Goal: Transaction & Acquisition: Download file/media

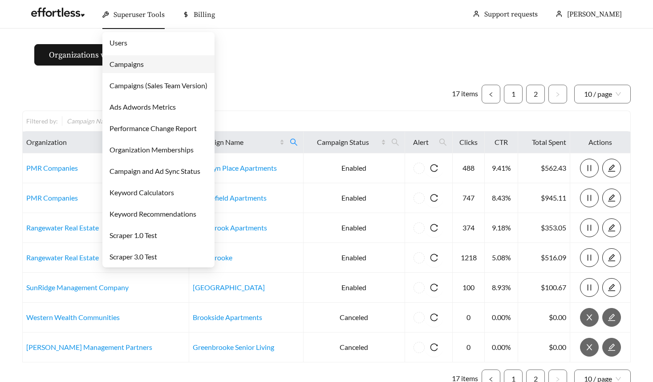
click at [136, 16] on span "Superuser Tools" at bounding box center [139, 14] width 51 height 9
click at [132, 67] on link "Campaigns" at bounding box center [127, 64] width 34 height 8
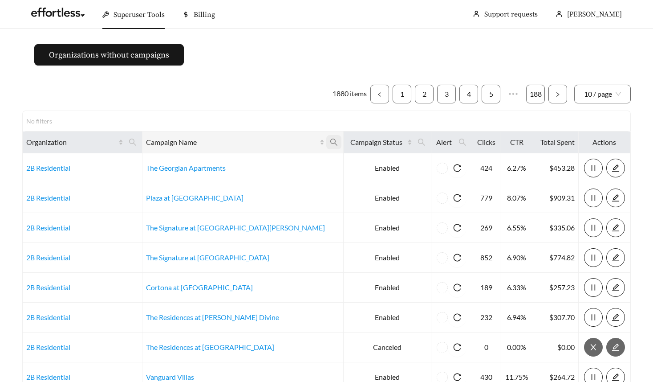
click at [330, 141] on icon "search" at bounding box center [334, 142] width 8 height 8
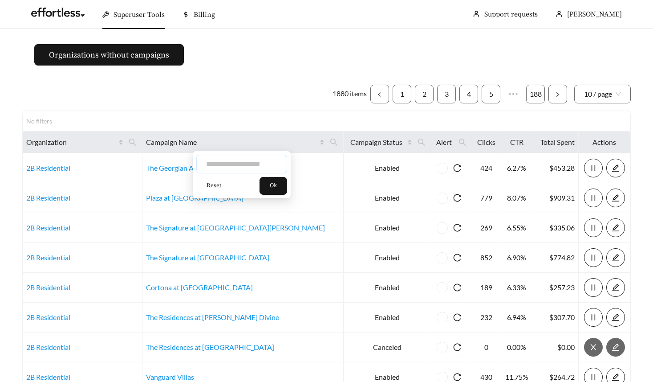
click at [264, 163] on input "text" at bounding box center [241, 164] width 91 height 19
type input "******"
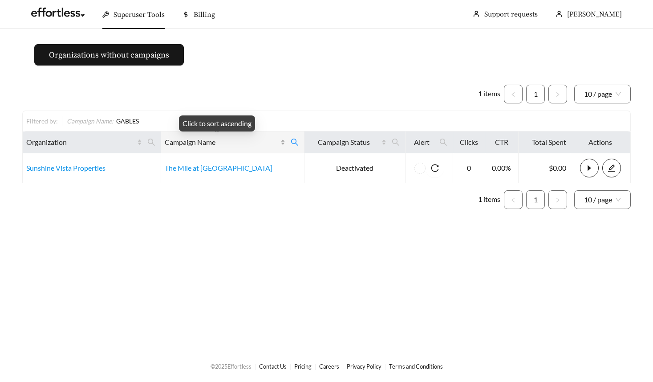
click at [218, 140] on span "Campaign Name" at bounding box center [222, 142] width 114 height 11
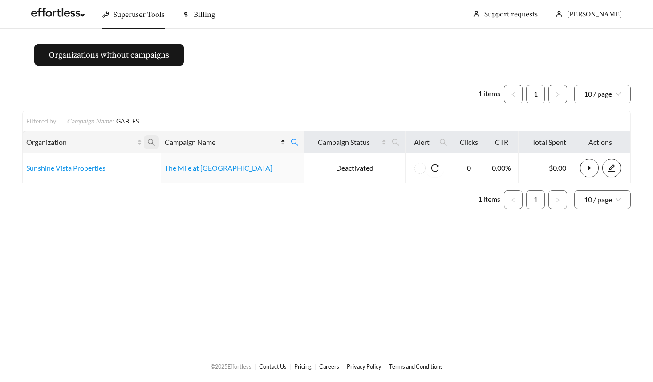
click at [155, 139] on icon "search" at bounding box center [151, 142] width 7 height 7
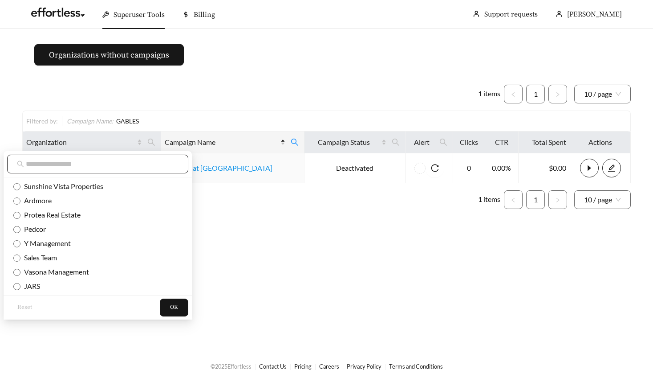
click at [83, 167] on input "text" at bounding box center [102, 164] width 153 height 11
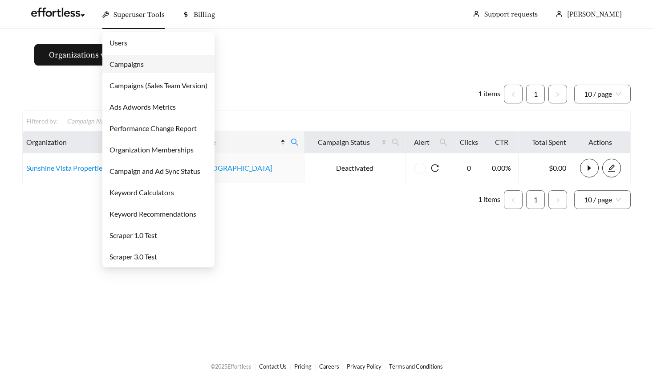
click at [136, 13] on span "Superuser Tools" at bounding box center [139, 14] width 51 height 9
click at [134, 60] on link "Campaigns" at bounding box center [127, 64] width 34 height 8
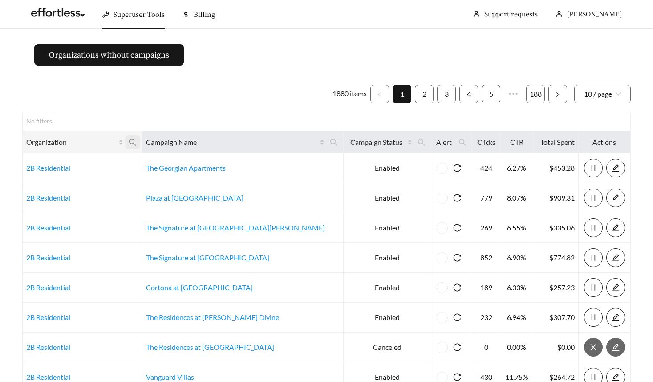
click at [137, 143] on icon "search" at bounding box center [133, 142] width 8 height 8
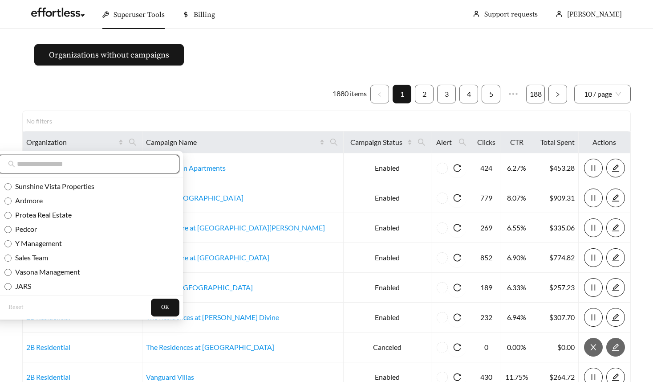
click at [131, 161] on input "text" at bounding box center [93, 164] width 153 height 11
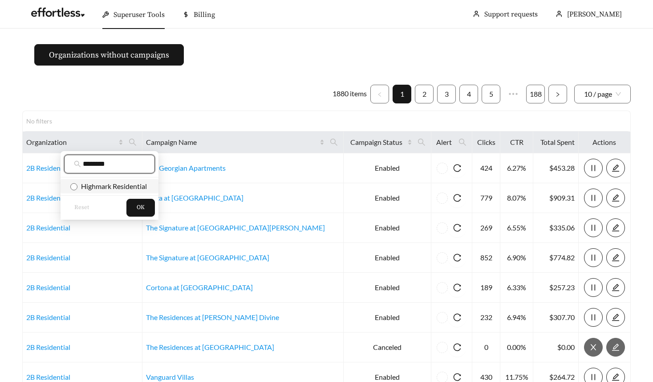
type input "********"
click at [118, 183] on span "Highmark Residential" at bounding box center [111, 186] width 69 height 8
click at [134, 199] on button "OK" at bounding box center [140, 208] width 29 height 18
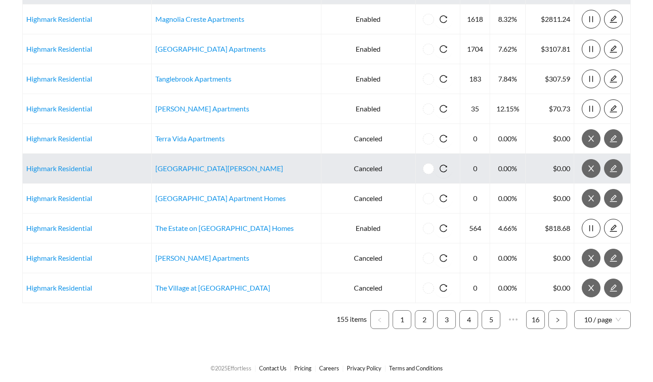
scroll to position [151, 0]
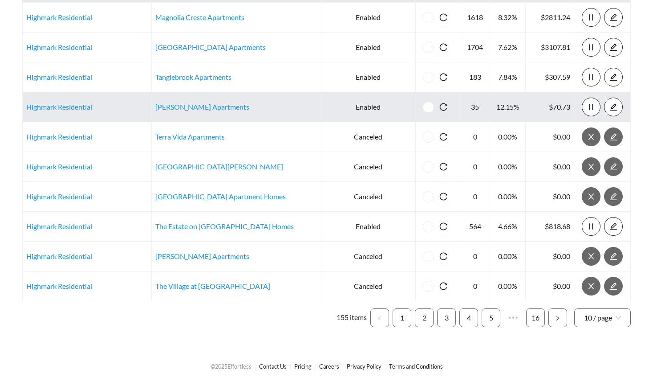
click at [81, 114] on td "Highmark Residential" at bounding box center [87, 107] width 129 height 30
click at [80, 106] on link "Highmark Residential" at bounding box center [59, 106] width 66 height 8
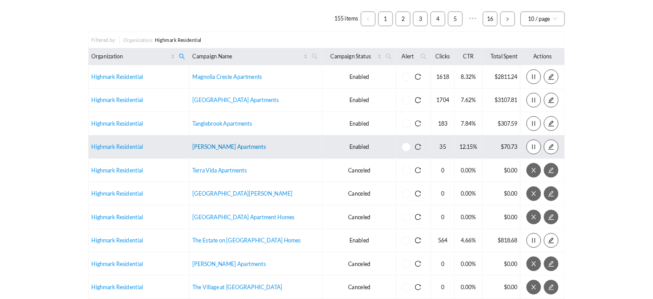
scroll to position [0, 0]
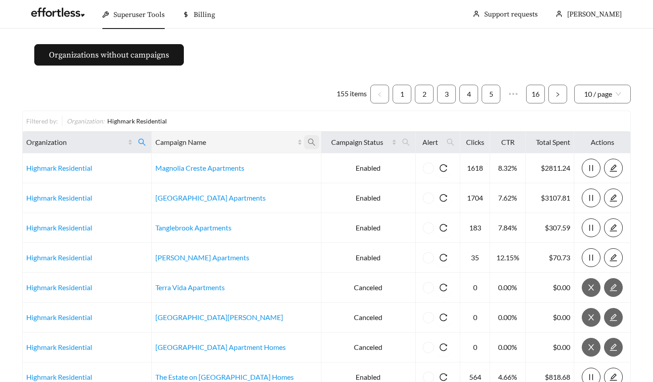
click at [317, 142] on span at bounding box center [311, 142] width 15 height 14
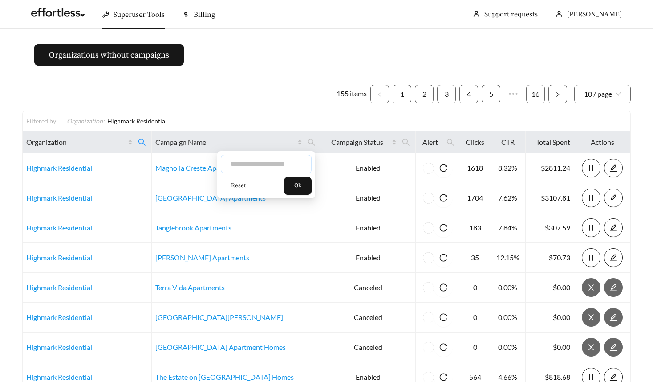
click at [293, 160] on input "text" at bounding box center [266, 164] width 91 height 19
type input "*****"
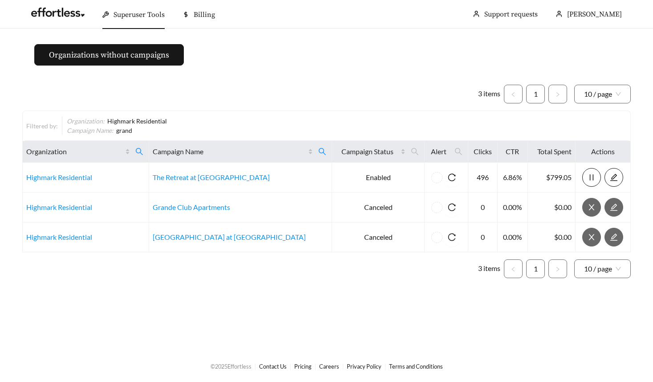
click at [280, 45] on main "Organizations without campaigns 3 items 1 10 / page Filtered by: Organization :…" at bounding box center [326, 189] width 653 height 321
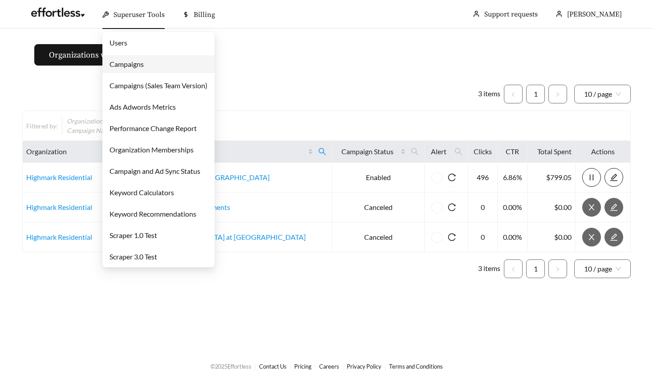
click at [150, 15] on span "Superuser Tools" at bounding box center [139, 14] width 51 height 9
click at [136, 60] on link "Campaigns" at bounding box center [127, 64] width 34 height 8
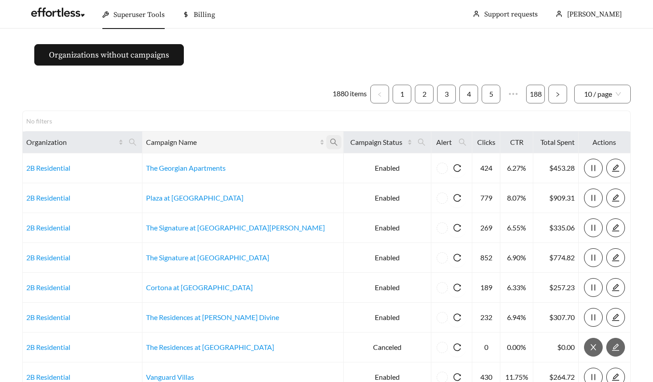
click at [330, 139] on icon "search" at bounding box center [334, 142] width 8 height 8
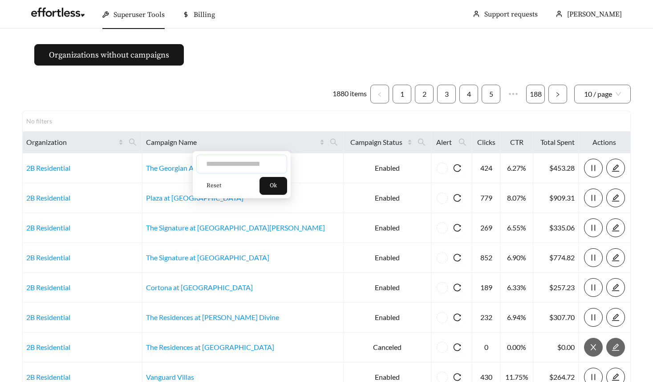
click at [254, 163] on input "text" at bounding box center [241, 164] width 91 height 19
type input "******"
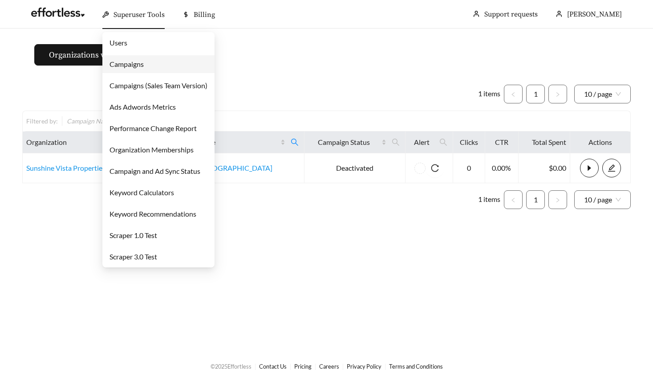
click at [133, 5] on div "Superuser Tools" at bounding box center [133, 14] width 62 height 29
click at [128, 60] on link "Campaigns" at bounding box center [127, 64] width 34 height 8
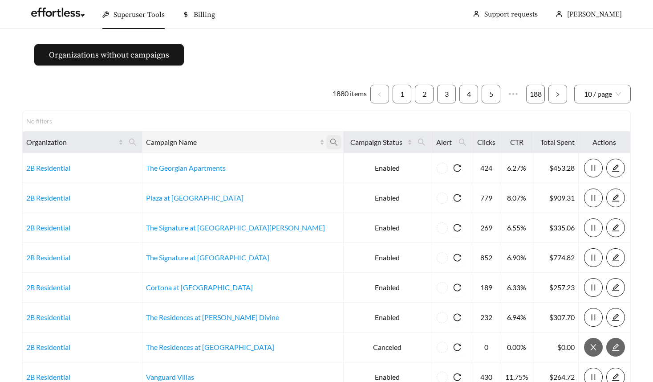
click at [330, 145] on icon "search" at bounding box center [334, 142] width 8 height 8
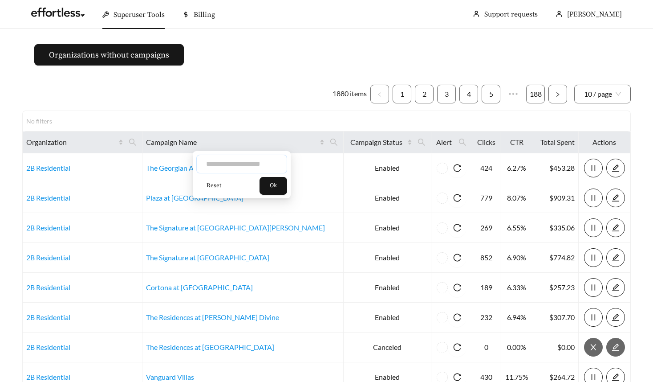
click at [277, 162] on input "text" at bounding box center [241, 164] width 91 height 19
type input "******"
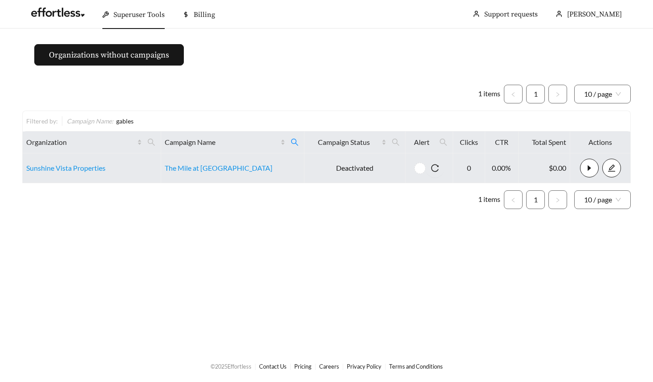
drag, startPoint x: 277, startPoint y: 162, endPoint x: 214, endPoint y: 158, distance: 62.9
click at [214, 158] on td "The Mile at Coral Gables" at bounding box center [232, 168] width 143 height 30
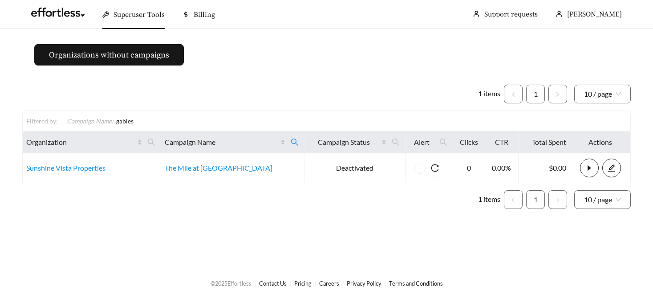
click at [137, 11] on span "Superuser Tools" at bounding box center [139, 14] width 51 height 9
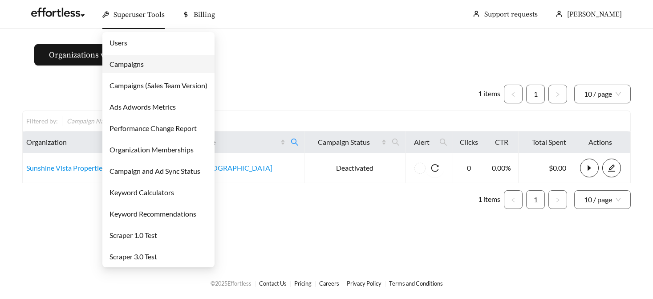
click at [133, 68] on link "Campaigns" at bounding box center [127, 64] width 34 height 8
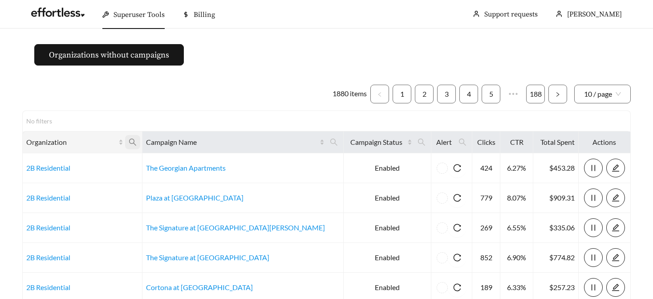
click at [137, 142] on icon "search" at bounding box center [133, 142] width 8 height 8
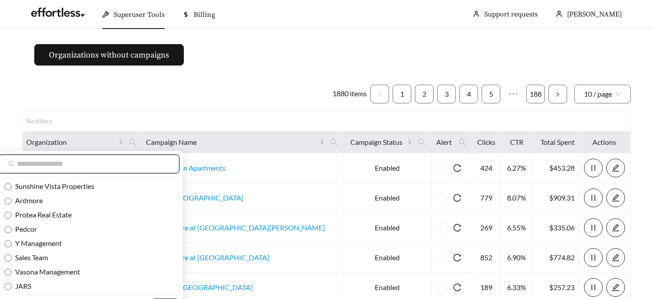
click at [131, 159] on input "text" at bounding box center [93, 164] width 153 height 11
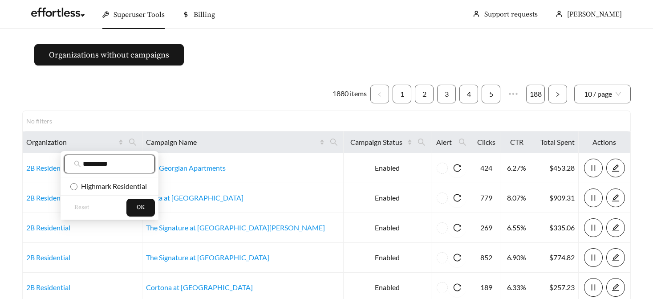
type input "********"
click at [117, 177] on ul "Highmark Residential" at bounding box center [110, 186] width 98 height 18
click at [127, 182] on span "Highmark Residential" at bounding box center [111, 186] width 69 height 8
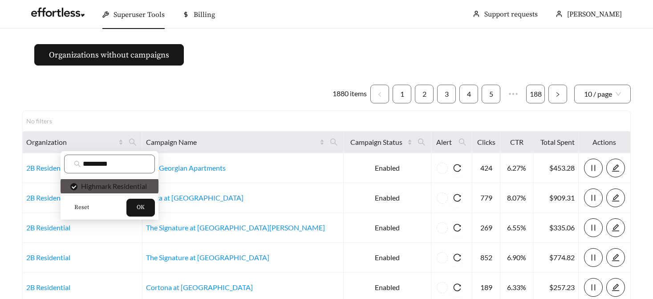
click at [133, 197] on div "Reset OK" at bounding box center [110, 207] width 98 height 24
click at [136, 203] on button "OK" at bounding box center [140, 208] width 29 height 18
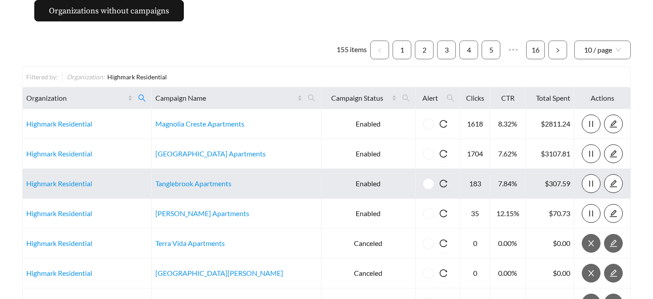
scroll to position [45, 0]
click at [43, 184] on link "Highmark Residential" at bounding box center [59, 182] width 66 height 8
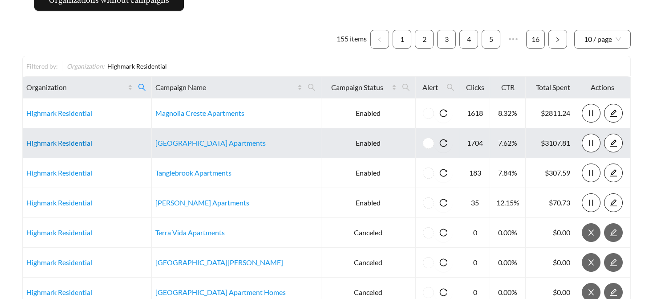
scroll to position [55, 0]
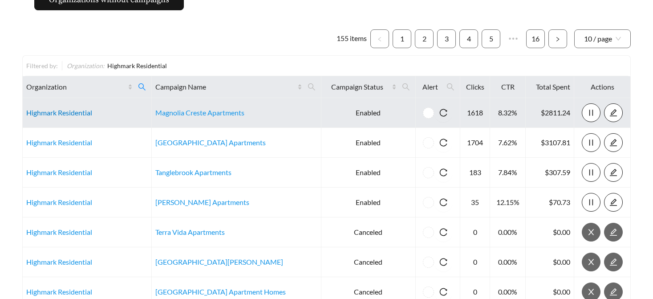
click at [62, 112] on link "Highmark Residential" at bounding box center [59, 112] width 66 height 8
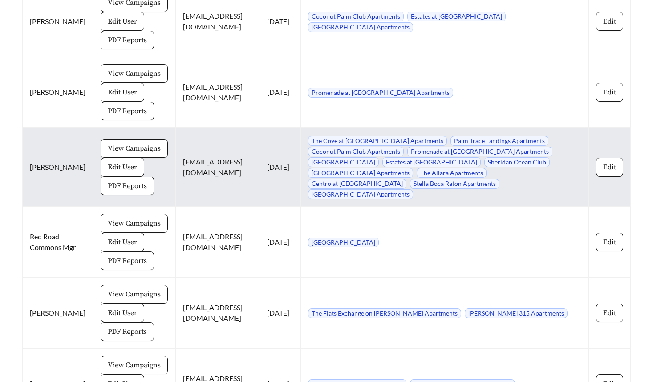
scroll to position [5470, 0]
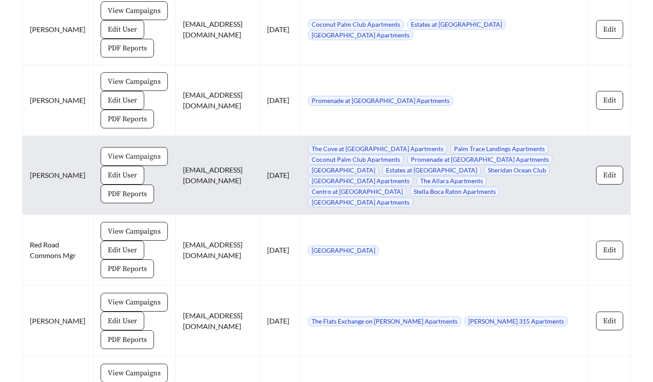
click at [126, 162] on span "View Campaigns" at bounding box center [134, 156] width 53 height 11
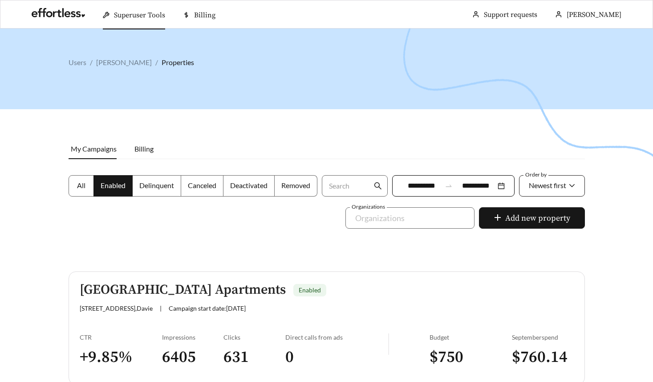
click at [534, 181] on span "Newest first" at bounding box center [547, 185] width 37 height 8
click at [524, 235] on div "A-Z" at bounding box center [551, 235] width 67 height 14
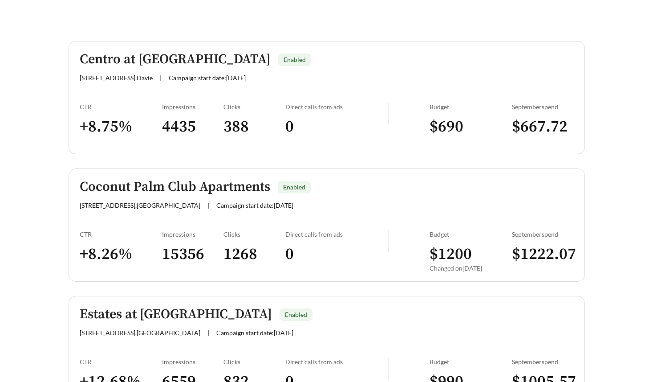
scroll to position [28, 0]
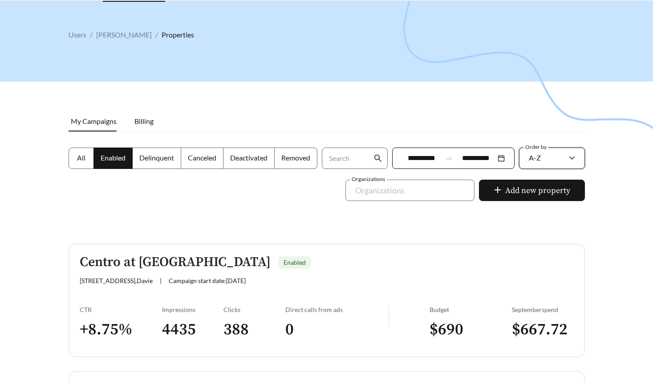
scroll to position [5470, 0]
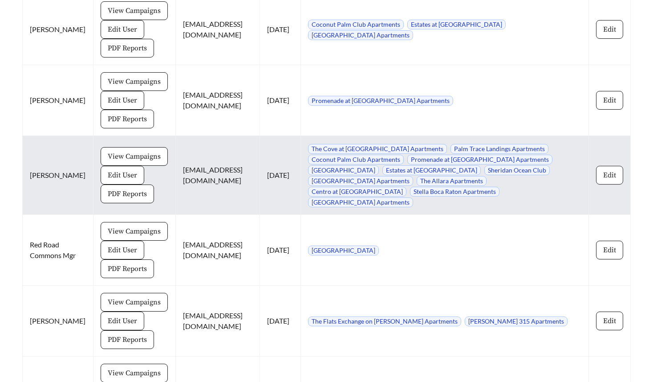
click at [603, 180] on span "Edit" at bounding box center [609, 175] width 13 height 11
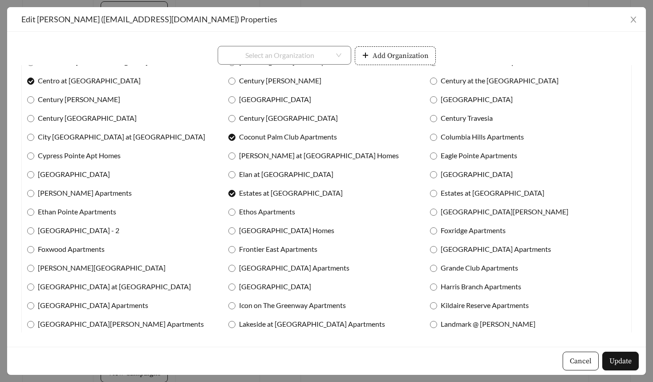
scroll to position [117, 0]
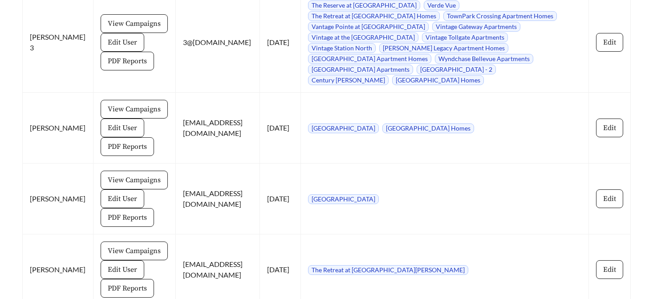
scroll to position [10513, 0]
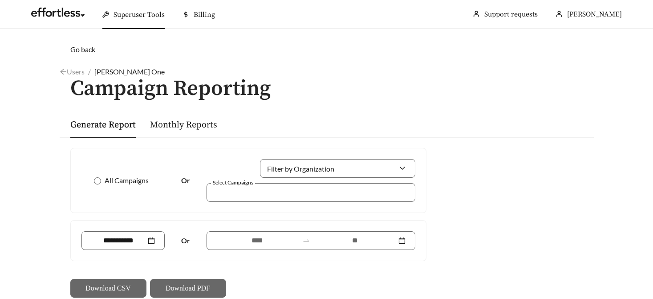
click at [90, 183] on div "All Campaigns" at bounding box center [123, 180] width 84 height 11
click at [311, 240] on div at bounding box center [306, 240] width 15 height 8
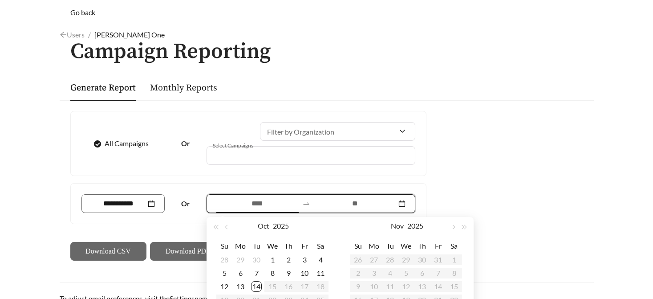
scroll to position [54, 0]
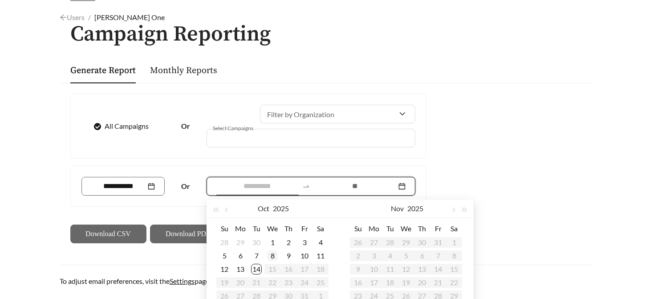
type input "**********"
click at [255, 270] on div "14" at bounding box center [256, 269] width 11 height 11
click at [228, 205] on button "button" at bounding box center [228, 209] width 12 height 18
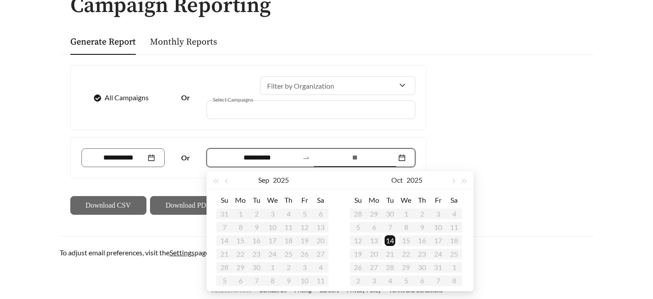
scroll to position [90, 0]
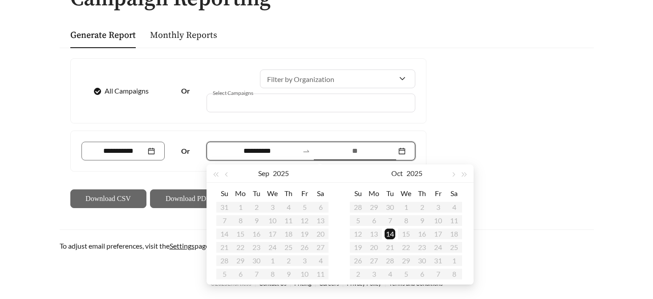
click at [320, 221] on table "Su Mo Tu We Th Fr Sa 31 1 2 3 4 5 6 7 8 9 10 11 12 13 14 15 16 17 18 19 20 21 2…" at bounding box center [272, 233] width 112 height 94
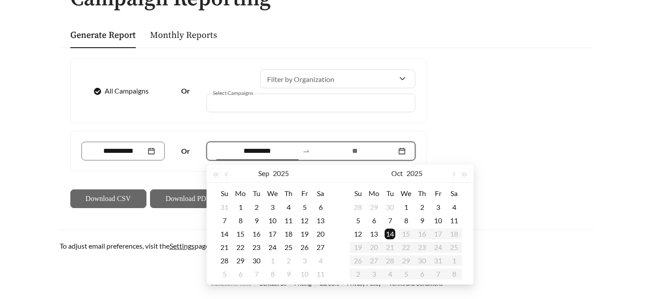
click at [271, 151] on input "**********" at bounding box center [257, 151] width 82 height 11
type input "**********"
click at [317, 218] on div "13" at bounding box center [320, 220] width 11 height 11
type input "**********"
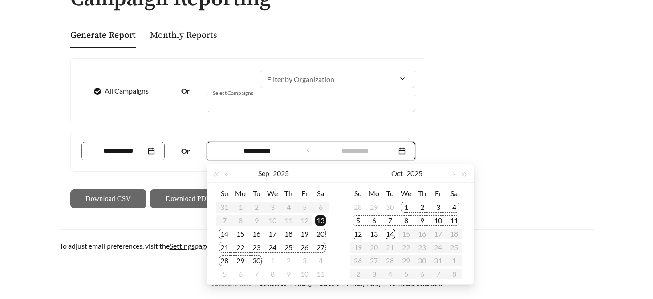
click at [393, 236] on div "14" at bounding box center [390, 233] width 11 height 11
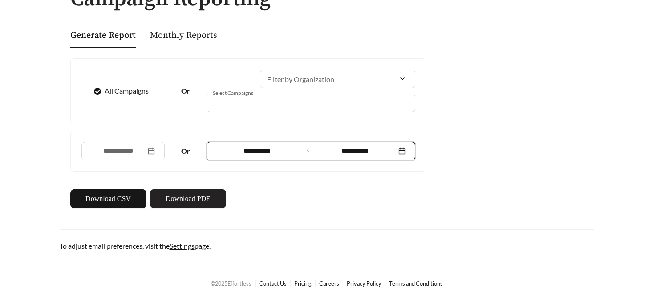
click at [216, 194] on button "Download PDF" at bounding box center [188, 198] width 76 height 19
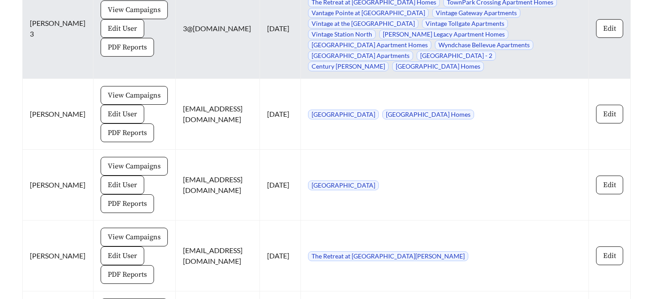
scroll to position [10531, 0]
